Goal: Task Accomplishment & Management: Use online tool/utility

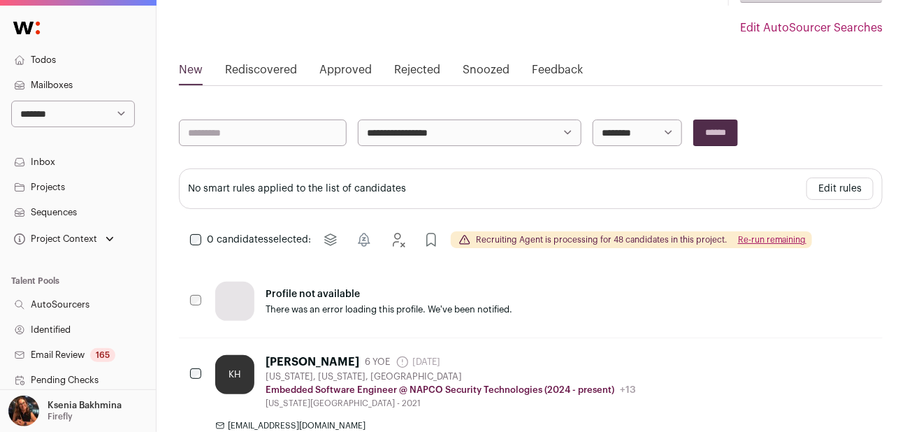
scroll to position [210, 0]
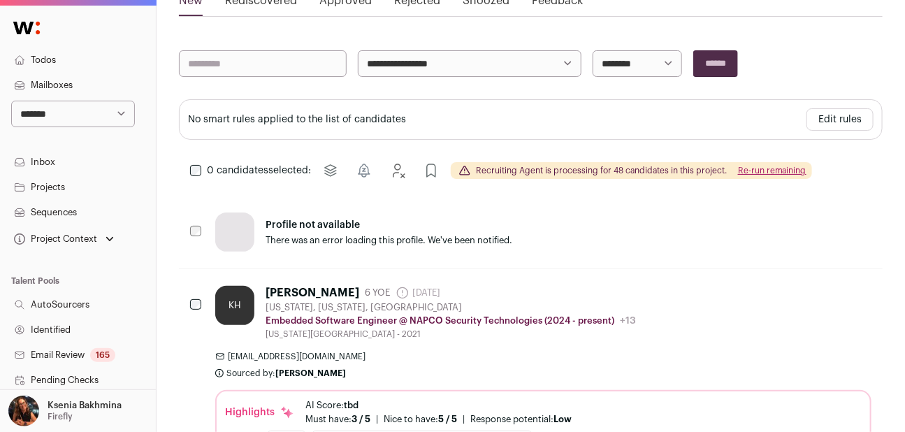
click at [63, 196] on link "Projects" at bounding box center [78, 187] width 156 height 25
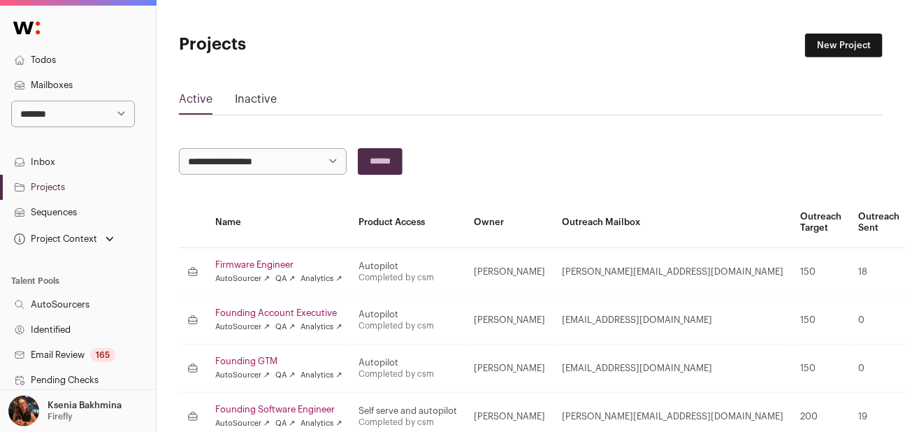
click at [247, 268] on link "Firmware Engineer" at bounding box center [278, 264] width 127 height 11
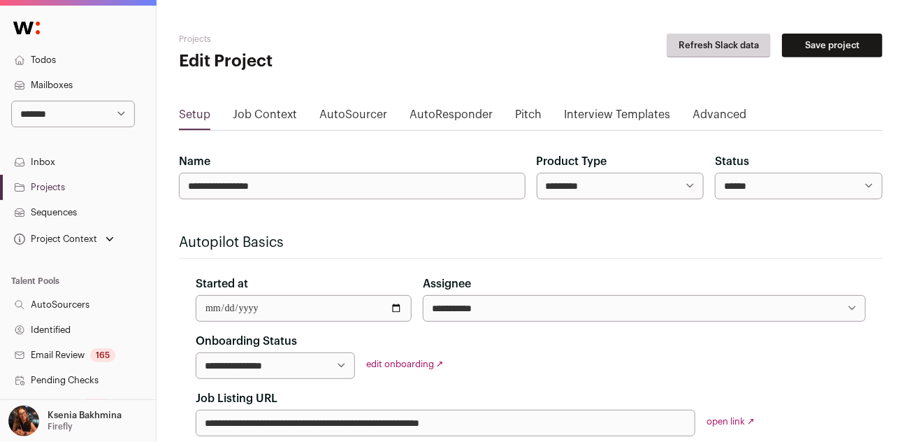
click at [257, 109] on link "Job Context" at bounding box center [265, 117] width 64 height 22
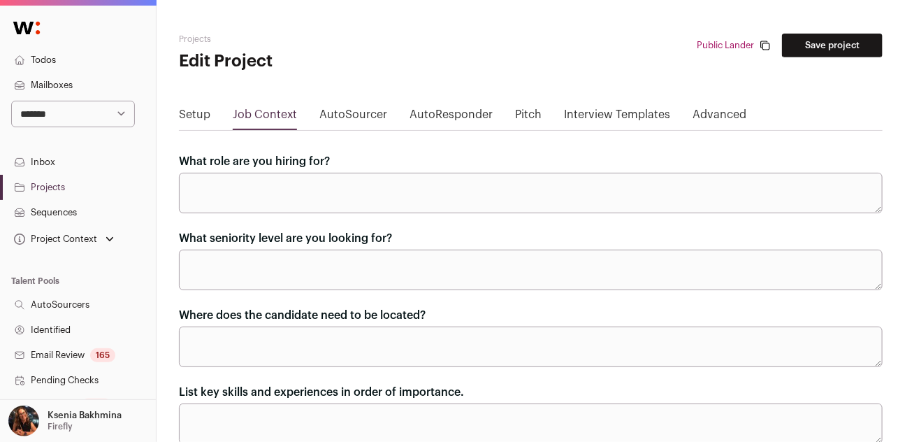
click at [245, 155] on label "What role are you hiring for?" at bounding box center [254, 161] width 151 height 17
click at [245, 173] on textarea "What role are you hiring for?" at bounding box center [531, 193] width 704 height 41
